Goal: Use online tool/utility: Use online tool/utility

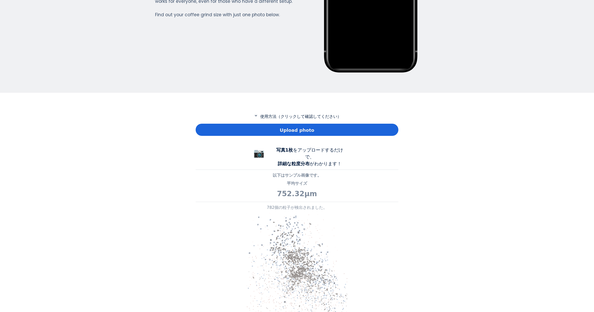
scroll to position [366, 203]
click at [297, 128] on span "Upload photo" at bounding box center [297, 130] width 34 height 7
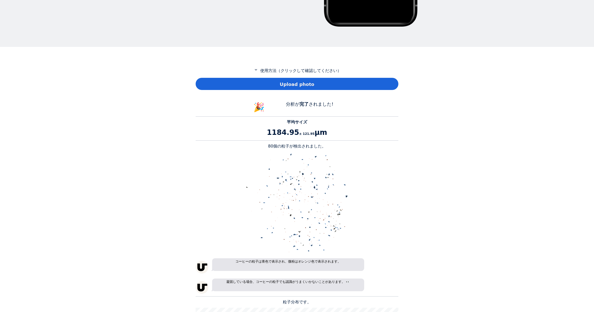
scroll to position [203, 0]
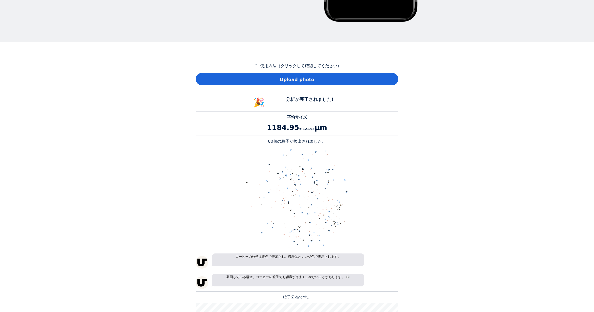
click at [274, 141] on p "80個の粒子が検出されました。" at bounding box center [297, 141] width 203 height 6
copy p "80"
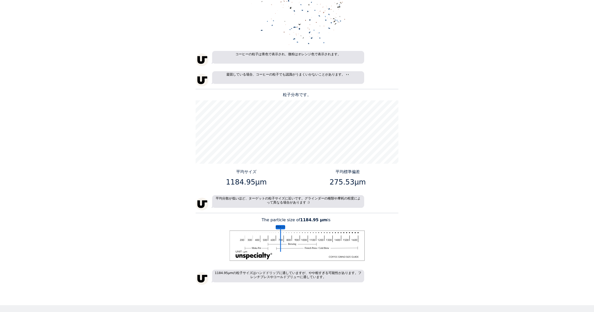
scroll to position [405, 0]
click at [232, 183] on p "1184.95μm" at bounding box center [247, 182] width 98 height 11
drag, startPoint x: 232, startPoint y: 183, endPoint x: 239, endPoint y: 180, distance: 8.2
click at [239, 180] on p "1184.95μm" at bounding box center [247, 182] width 98 height 11
click at [240, 180] on p "1184.95μm" at bounding box center [247, 182] width 98 height 11
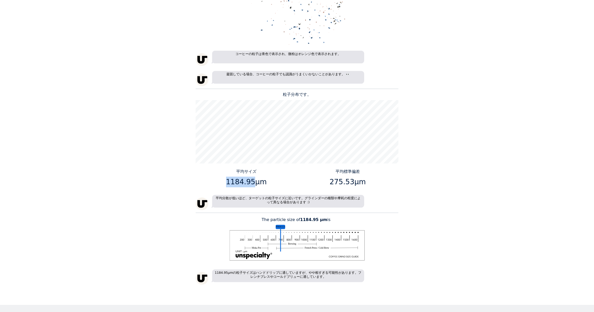
drag, startPoint x: 252, startPoint y: 182, endPoint x: 228, endPoint y: 182, distance: 23.6
click at [228, 182] on p "1184.95μm" at bounding box center [247, 182] width 98 height 11
copy p "1184.95"
drag, startPoint x: 350, startPoint y: 181, endPoint x: 331, endPoint y: 183, distance: 19.6
click at [331, 183] on p "275.53μm" at bounding box center [348, 182] width 98 height 11
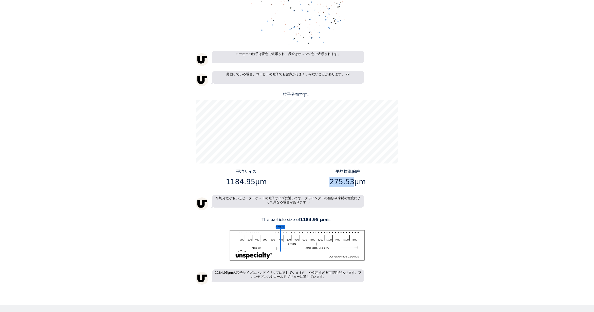
copy p "275.53"
